Goal: Information Seeking & Learning: Understand process/instructions

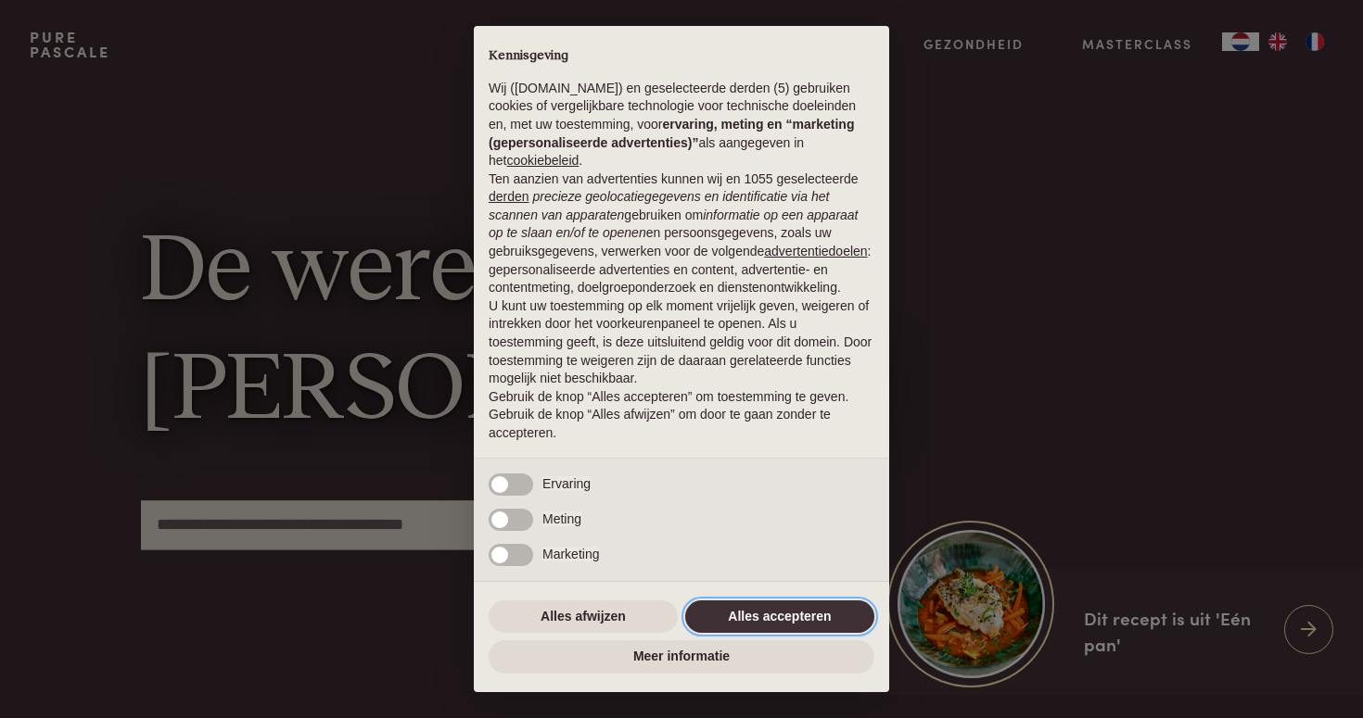
click at [754, 616] on button "Alles accepteren" at bounding box center [779, 617] width 189 height 33
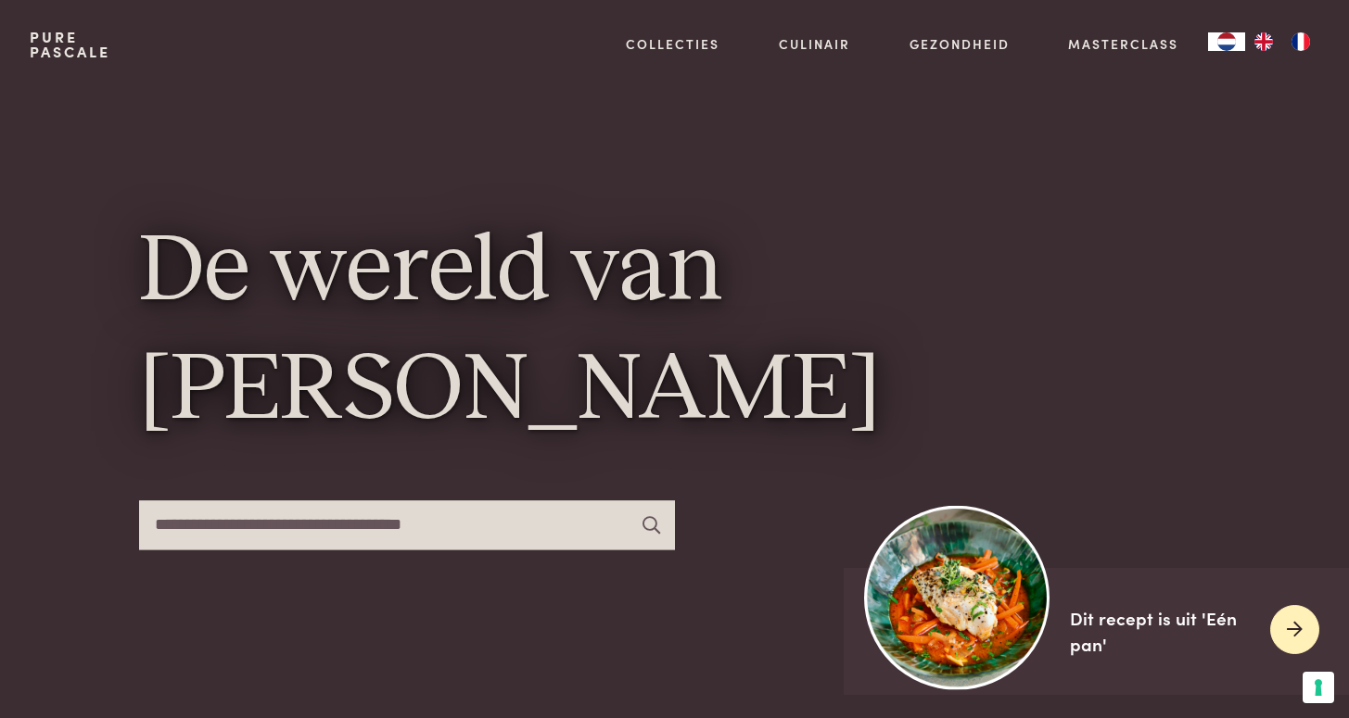
click at [1283, 629] on div at bounding box center [1294, 629] width 49 height 49
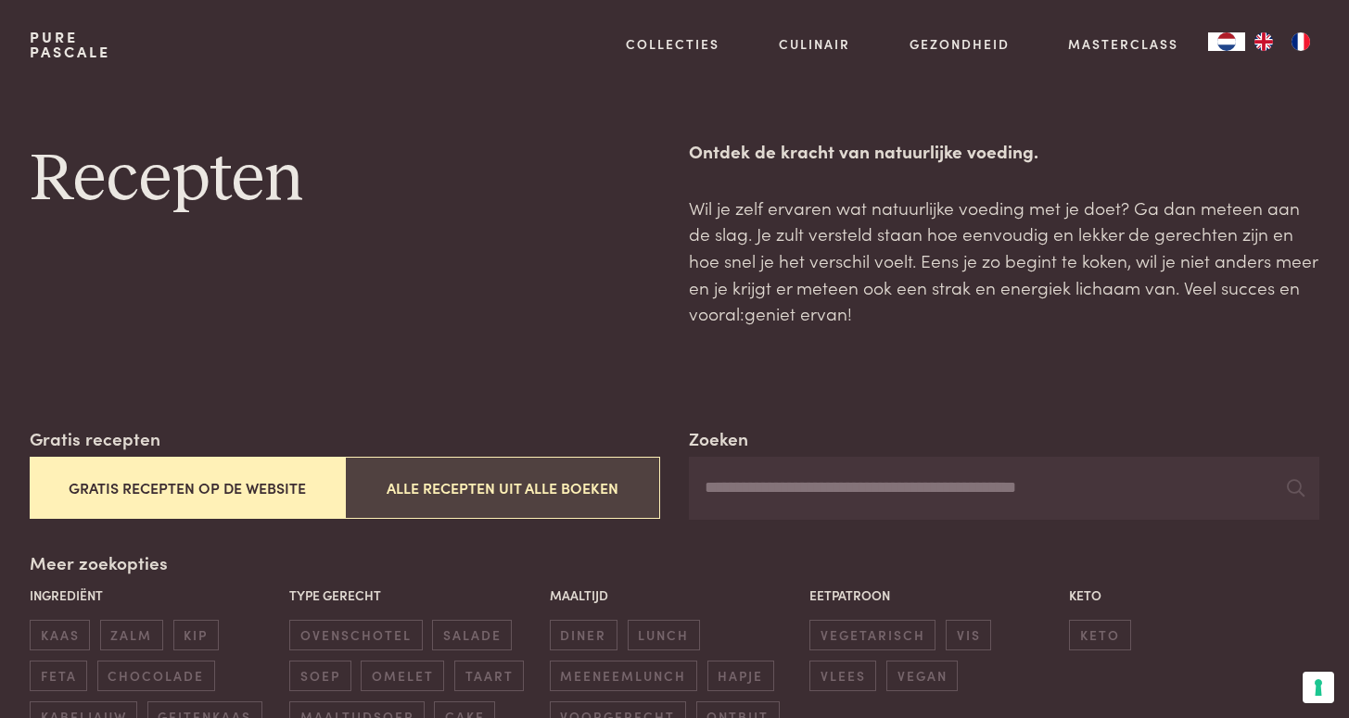
click at [514, 485] on button "Alle recepten uit alle boeken" at bounding box center [502, 488] width 315 height 62
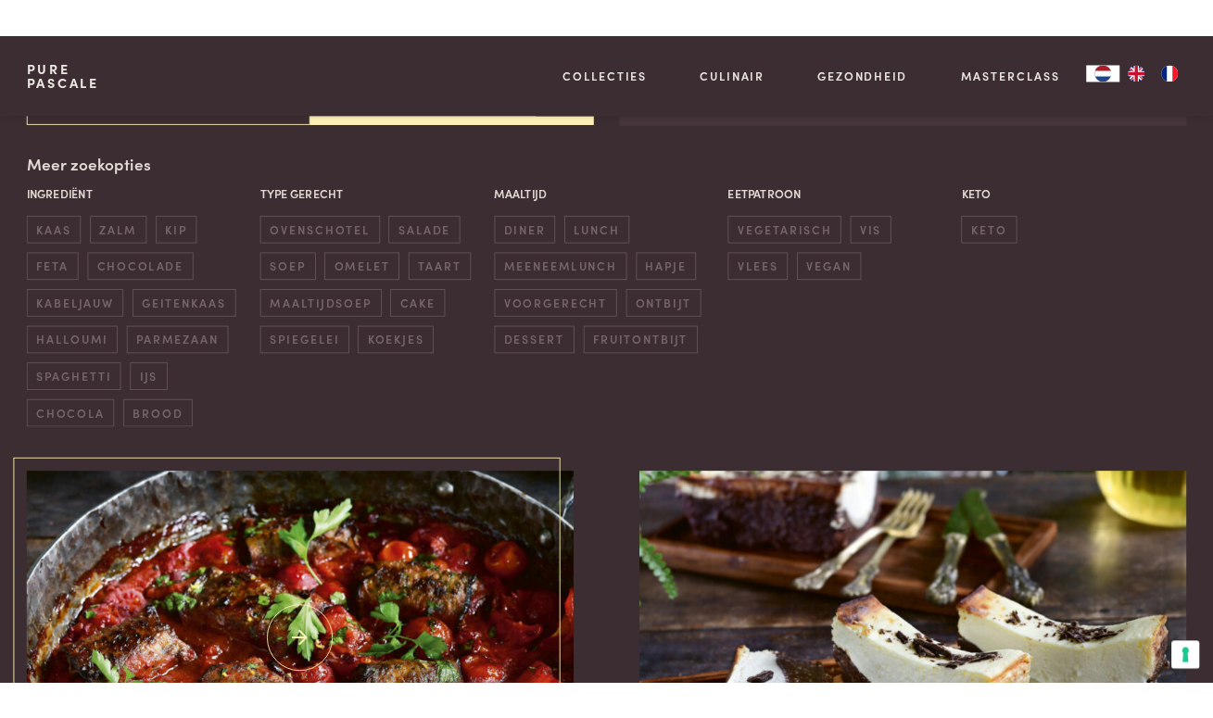
scroll to position [422, 0]
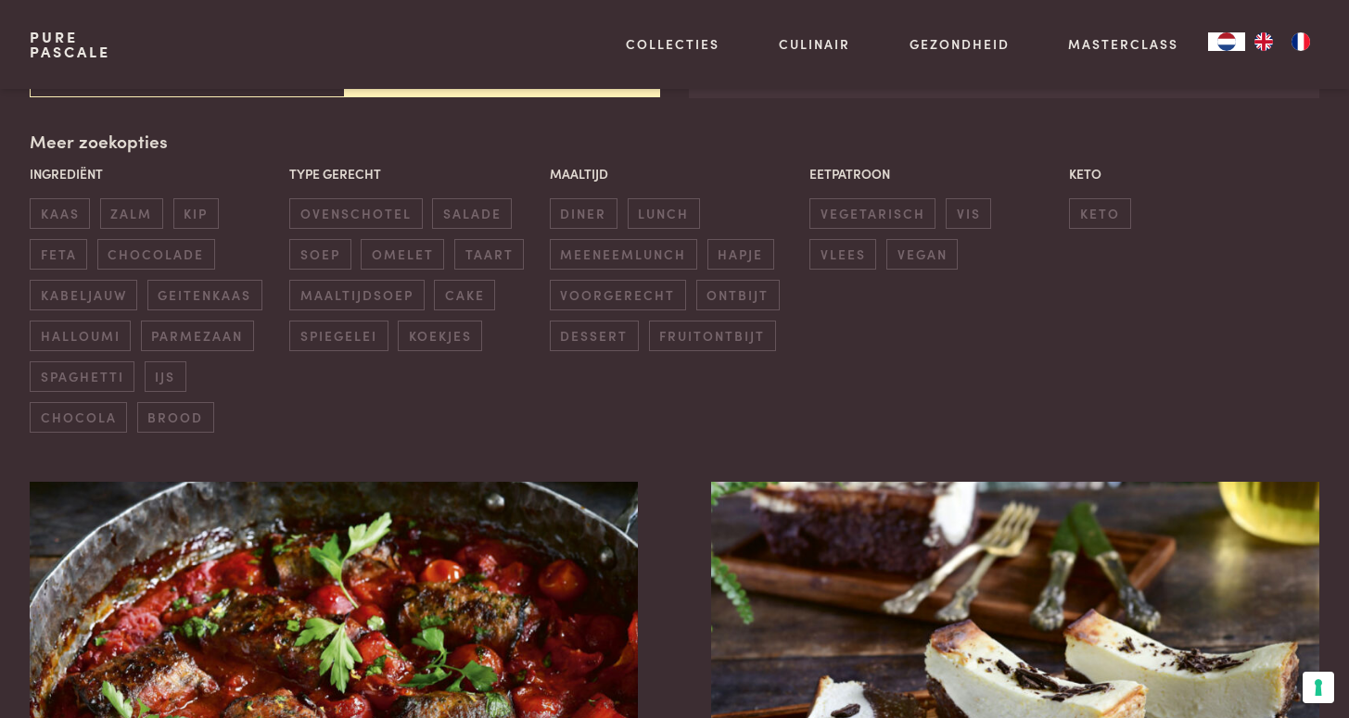
click at [349, 85] on div "Pure Pascale Collecties Kitchenware Tableware Bathroom Interior Inspiratie Alle…" at bounding box center [674, 44] width 1289 height 89
drag, startPoint x: 551, startPoint y: 84, endPoint x: 170, endPoint y: 102, distance: 381.4
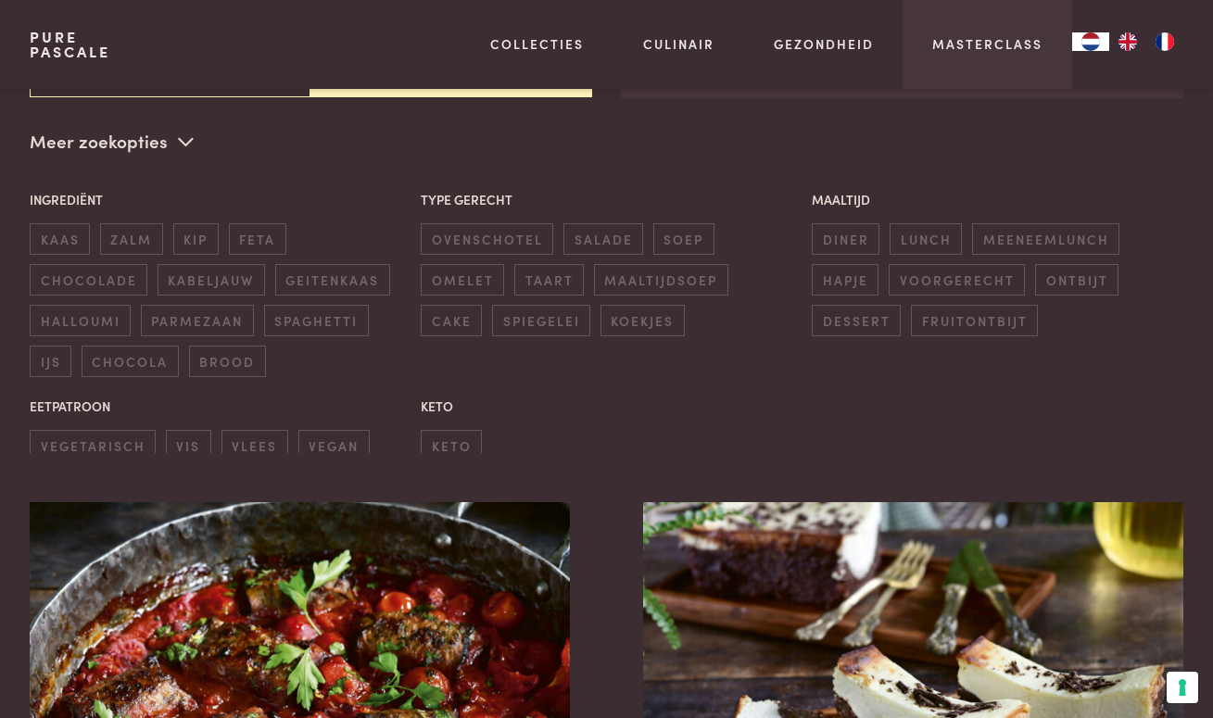
click at [985, 53] on div "Masterclass" at bounding box center [988, 44] width 170 height 89
click at [986, 44] on link "Masterclass" at bounding box center [988, 43] width 110 height 19
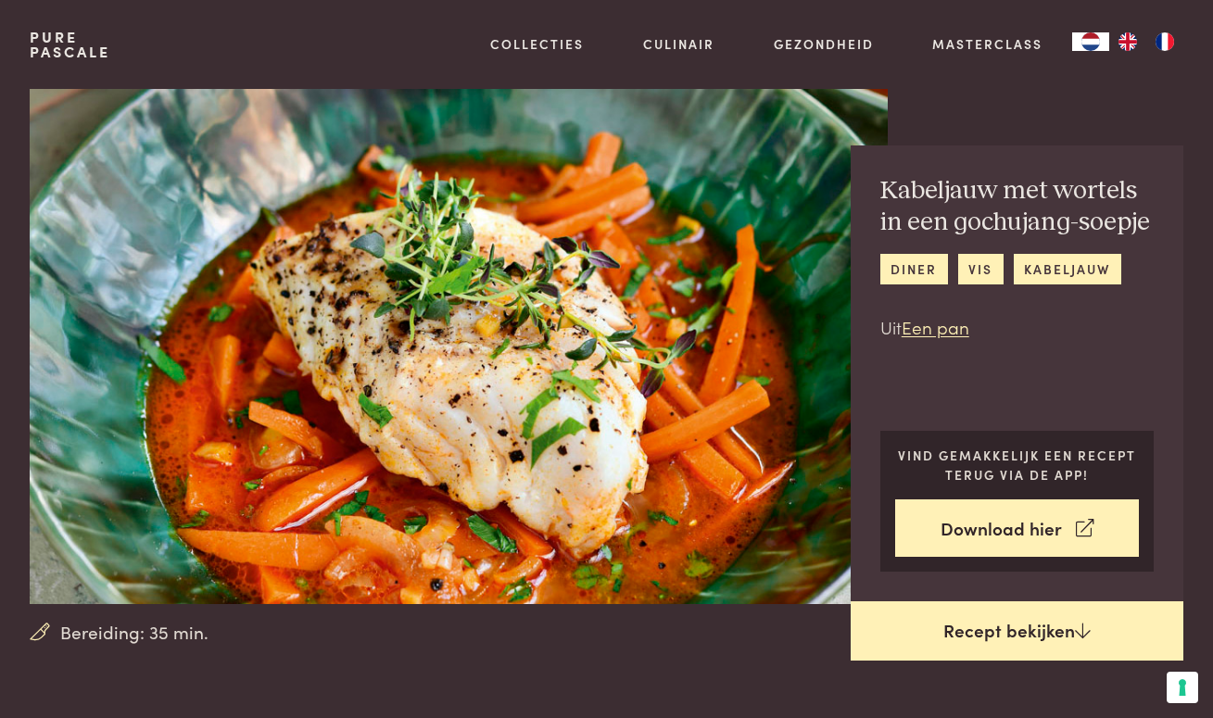
click at [998, 639] on link "Recept bekijken" at bounding box center [1017, 631] width 333 height 59
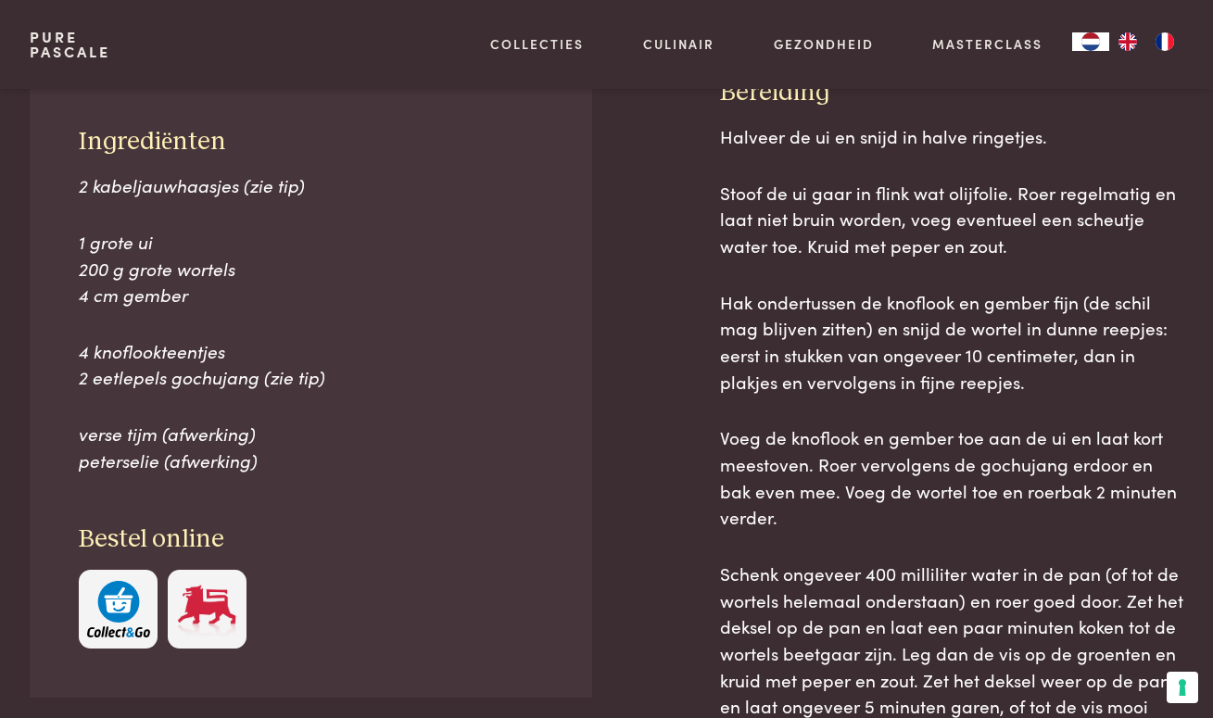
scroll to position [757, 0]
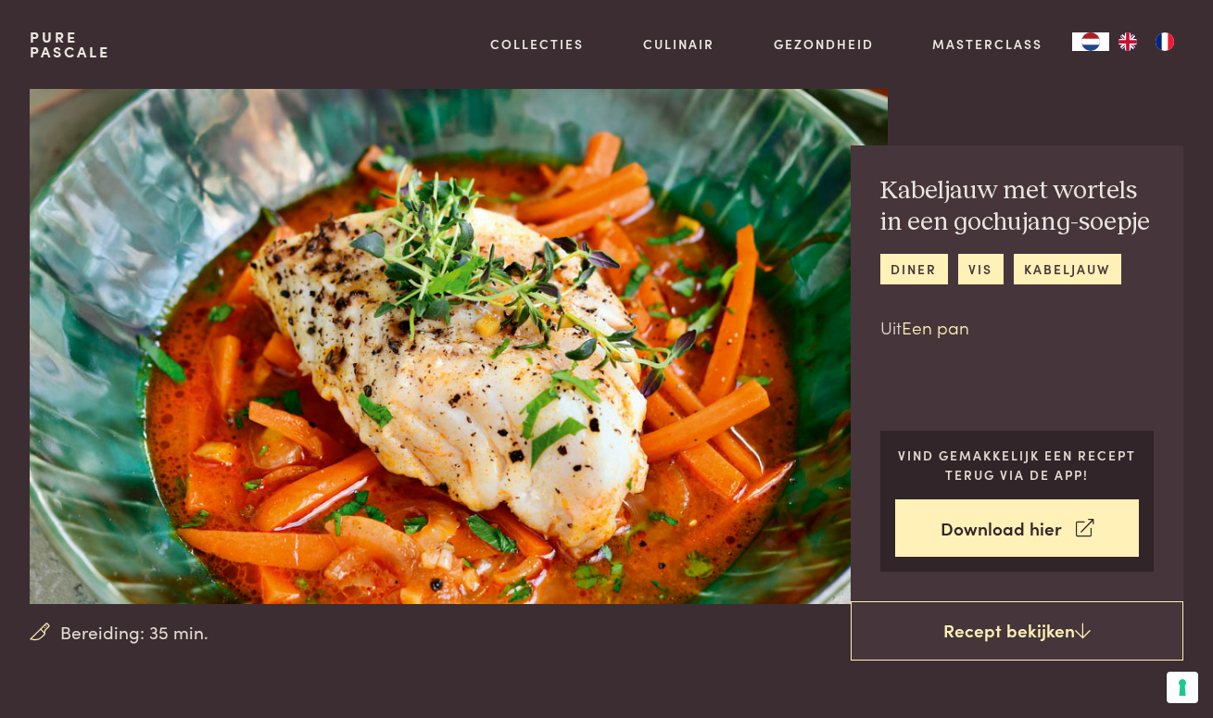
click at [920, 330] on link "Een pan" at bounding box center [936, 326] width 68 height 25
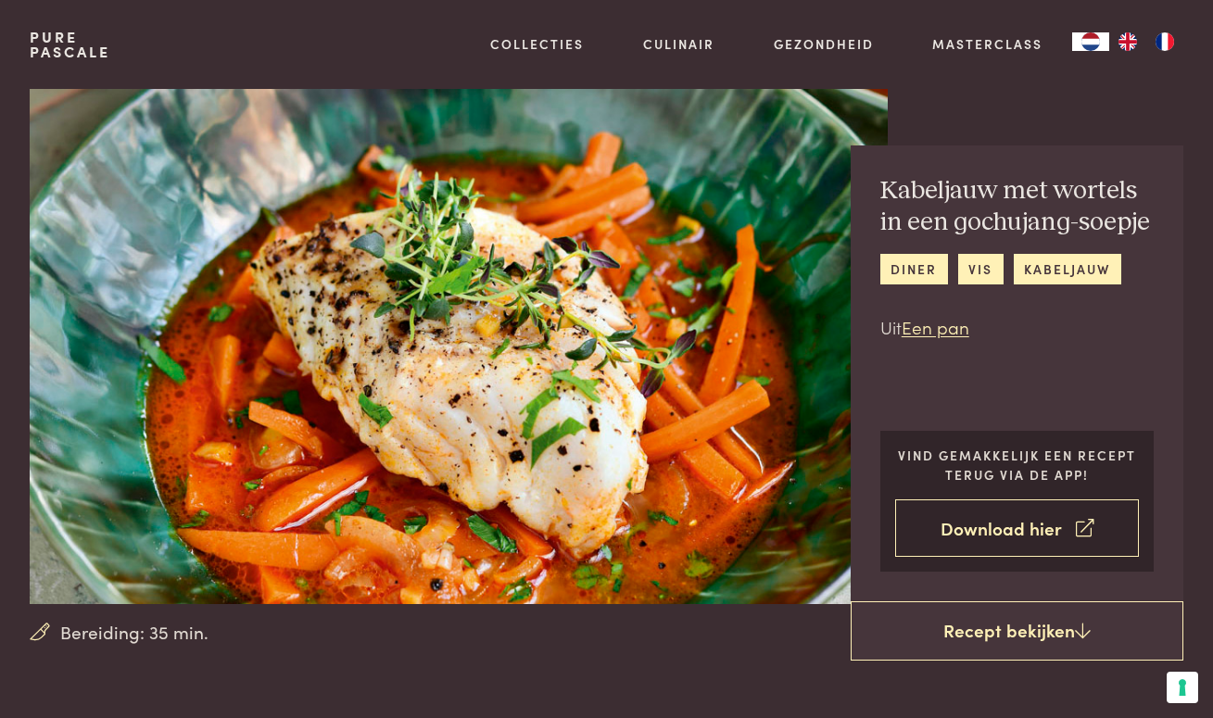
click at [1018, 517] on link "Download hier" at bounding box center [1017, 529] width 245 height 58
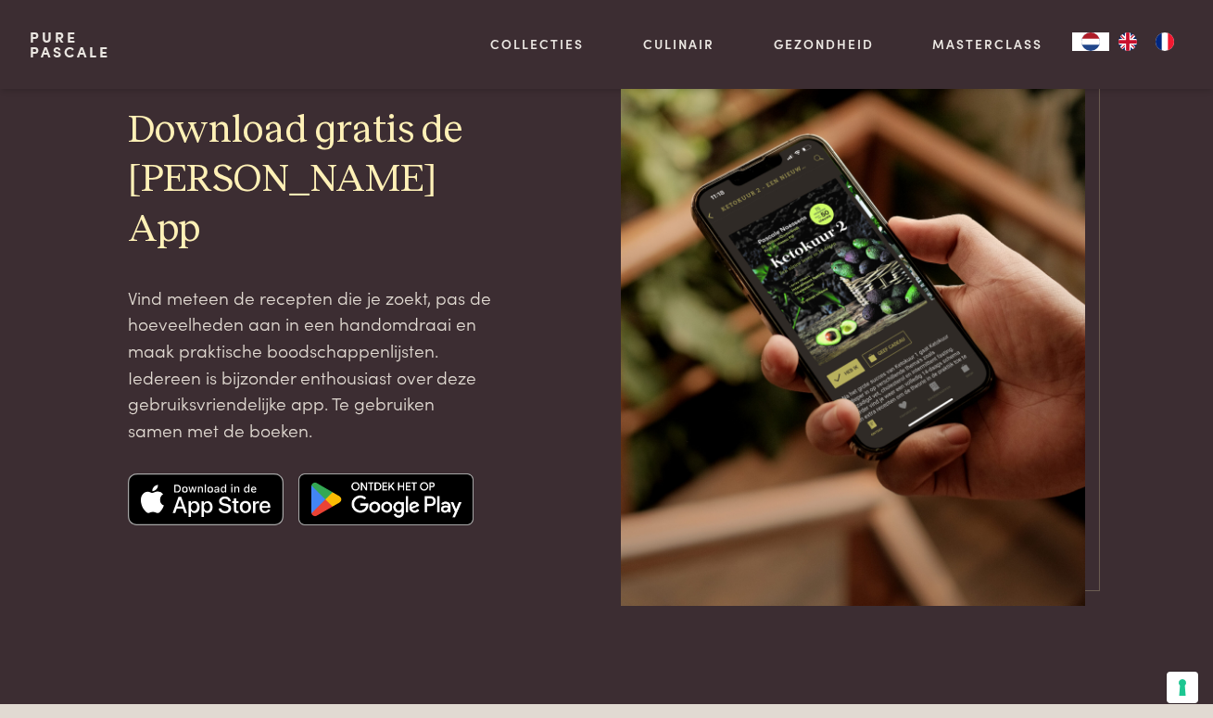
scroll to position [48, 0]
